Goal: Task Accomplishment & Management: Use online tool/utility

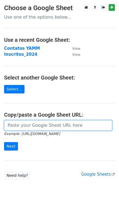
click at [31, 125] on input "url" at bounding box center [58, 125] width 108 height 10
paste input "[URL][DOMAIN_NAME]"
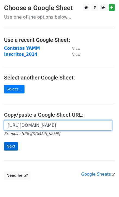
type input "[URL][DOMAIN_NAME]"
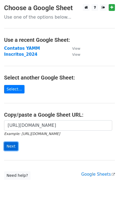
scroll to position [0, 0]
click at [13, 145] on input "Next" at bounding box center [11, 146] width 14 height 8
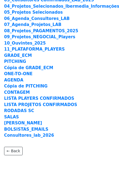
scroll to position [77, 0]
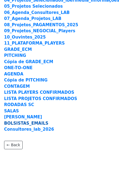
click at [37, 121] on strong "BOLSISTAS_EMAILS" at bounding box center [26, 123] width 44 height 5
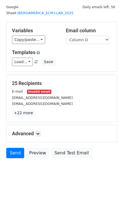
scroll to position [21, 0]
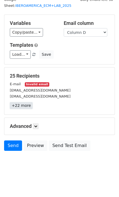
click at [11, 105] on link "+22 more" at bounding box center [21, 105] width 23 height 7
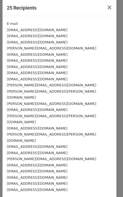
scroll to position [0, 0]
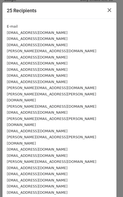
click at [39, 31] on div "adriana@2-35.tv" at bounding box center [60, 32] width 106 height 6
click at [107, 10] on span "×" at bounding box center [109, 10] width 5 height 8
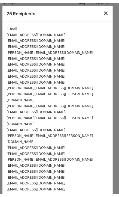
scroll to position [15, 0]
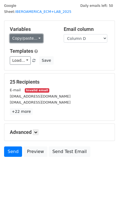
click at [38, 37] on link "Copy/paste..." at bounding box center [26, 38] width 33 height 8
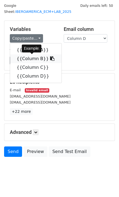
click at [50, 59] on icon at bounding box center [52, 58] width 4 height 4
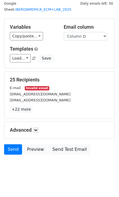
scroll to position [16, 0]
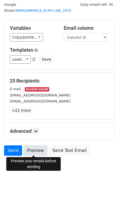
click at [35, 152] on link "Preview" at bounding box center [35, 150] width 24 height 10
click at [35, 149] on link "Preview" at bounding box center [35, 150] width 24 height 10
click at [35, 150] on link "Preview" at bounding box center [35, 150] width 24 height 10
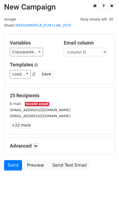
scroll to position [0, 0]
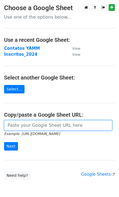
click at [64, 124] on input "url" at bounding box center [58, 125] width 108 height 10
paste input "[URL][DOMAIN_NAME]"
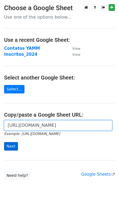
type input "[URL][DOMAIN_NAME]"
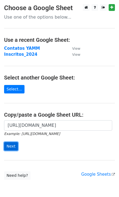
click at [11, 147] on input "Next" at bounding box center [11, 146] width 14 height 8
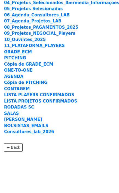
scroll to position [77, 0]
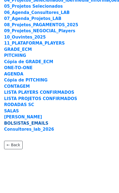
click at [31, 123] on strong "BOLSISTAS_EMAILS" at bounding box center [26, 123] width 44 height 5
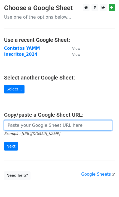
click at [50, 128] on input "url" at bounding box center [58, 125] width 108 height 10
paste input "https://docs.google.com/spreadsheets/d/12TJ8c-Tn0aw1o8U2uMLnX_KMCMJ5NdOhgD5uZvv…"
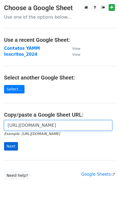
type input "https://docs.google.com/spreadsheets/d/12TJ8c-Tn0aw1o8U2uMLnX_KMCMJ5NdOhgD5uZvv…"
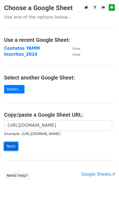
click at [12, 145] on input "Next" at bounding box center [11, 146] width 14 height 8
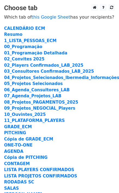
scroll to position [77, 0]
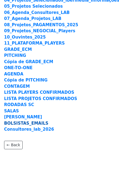
click at [35, 124] on strong "BOLSISTAS_EMAILS" at bounding box center [26, 123] width 44 height 5
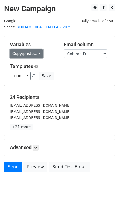
click at [39, 54] on link "Copy/paste..." at bounding box center [26, 53] width 33 height 8
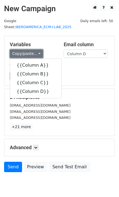
click at [39, 54] on link "Copy/paste..." at bounding box center [26, 53] width 33 height 8
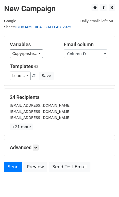
click at [43, 26] on link "IBEROAMERICA_ECM+LAB_2025" at bounding box center [43, 27] width 56 height 4
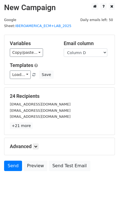
scroll to position [2, 0]
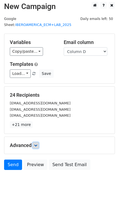
click at [37, 145] on icon at bounding box center [35, 144] width 3 height 3
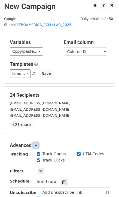
click at [37, 145] on icon at bounding box center [35, 144] width 3 height 3
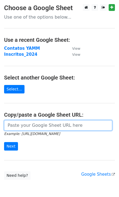
click at [24, 125] on input "url" at bounding box center [58, 125] width 108 height 10
paste input "https://docs.google.com/spreadsheets/d/12TJ8c-Tn0aw1o8U2uMLnX_KMCMJ5NdOhgD5uZvv…"
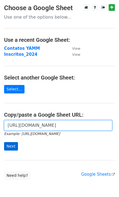
type input "https://docs.google.com/spreadsheets/d/12TJ8c-Tn0aw1o8U2uMLnX_KMCMJ5NdOhgD5uZvv…"
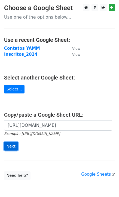
click at [10, 145] on input "Next" at bounding box center [11, 146] width 14 height 8
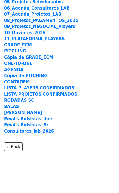
scroll to position [83, 0]
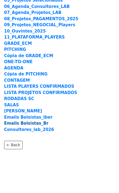
click at [38, 124] on strong "Emails Bolsistas_Br" at bounding box center [26, 123] width 44 height 5
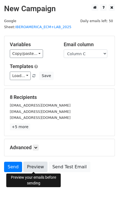
click at [33, 166] on link "Preview" at bounding box center [35, 166] width 24 height 10
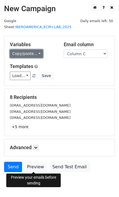
click at [39, 53] on link "Copy/paste..." at bounding box center [26, 53] width 33 height 8
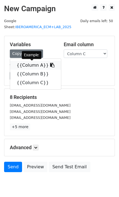
click at [50, 64] on icon at bounding box center [52, 65] width 4 height 4
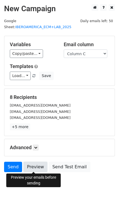
click at [37, 168] on link "Preview" at bounding box center [35, 166] width 24 height 10
click at [38, 169] on link "Preview" at bounding box center [35, 166] width 24 height 10
click at [35, 167] on link "Preview" at bounding box center [35, 166] width 24 height 10
click at [31, 167] on link "Preview" at bounding box center [35, 166] width 24 height 10
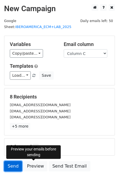
click at [13, 166] on link "Send" at bounding box center [13, 166] width 18 height 10
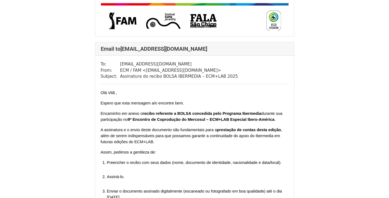
scroll to position [1006, 0]
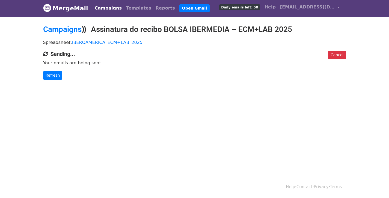
scroll to position [1, 0]
click at [54, 77] on link "Refresh" at bounding box center [52, 75] width 19 height 8
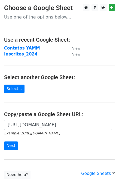
scroll to position [0, 176]
type input "[URL][DOMAIN_NAME]"
click at [11, 148] on input "Next" at bounding box center [11, 146] width 14 height 8
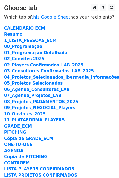
scroll to position [97, 0]
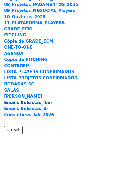
click at [34, 103] on strong "Emails Bolsistas_Iber" at bounding box center [28, 102] width 49 height 5
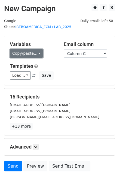
click at [37, 54] on link "Copy/paste..." at bounding box center [26, 53] width 33 height 8
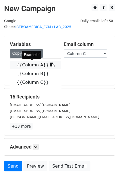
click at [50, 64] on icon at bounding box center [52, 65] width 4 height 4
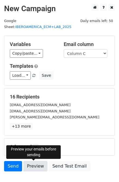
click at [33, 168] on link "Preview" at bounding box center [35, 166] width 24 height 10
click at [31, 168] on link "Preview" at bounding box center [35, 166] width 24 height 10
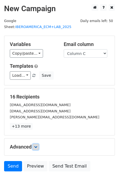
click at [34, 149] on link at bounding box center [36, 147] width 6 height 6
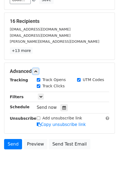
scroll to position [86, 0]
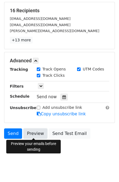
click at [34, 129] on link "Preview" at bounding box center [35, 134] width 24 height 10
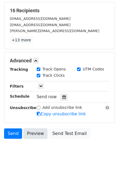
click at [35, 131] on link "Preview" at bounding box center [35, 134] width 24 height 10
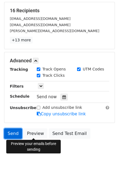
click at [14, 132] on link "Send" at bounding box center [13, 134] width 18 height 10
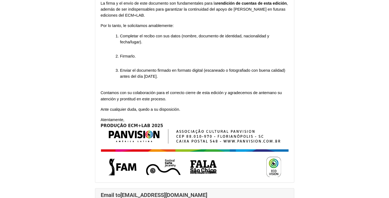
scroll to position [680, 0]
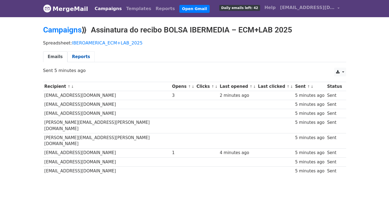
click at [79, 56] on link "Reports" at bounding box center [80, 56] width 27 height 11
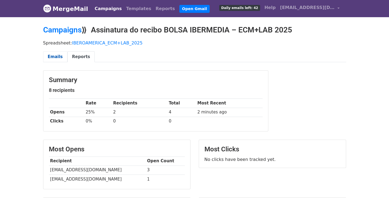
click at [57, 56] on link "Emails" at bounding box center [55, 56] width 24 height 11
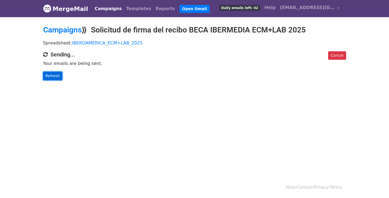
click at [54, 78] on link "Refresh" at bounding box center [52, 76] width 19 height 8
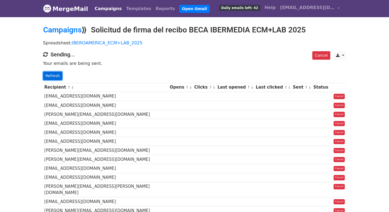
click at [52, 74] on link "Refresh" at bounding box center [52, 76] width 19 height 8
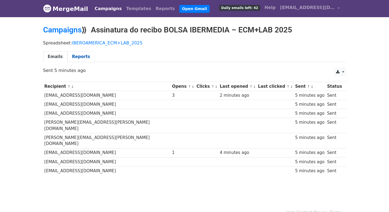
click at [80, 60] on link "Reports" at bounding box center [80, 56] width 27 height 11
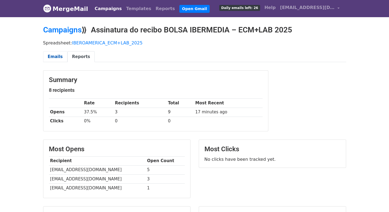
click at [61, 56] on link "Emails" at bounding box center [55, 56] width 24 height 11
